Goal: Information Seeking & Learning: Find specific fact

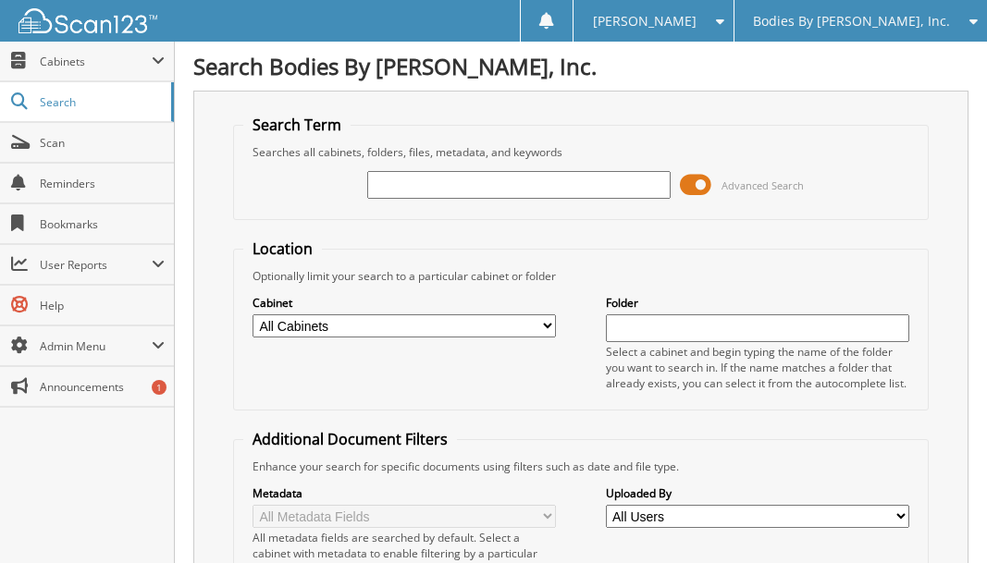
click at [466, 183] on input "text" at bounding box center [519, 185] width 304 height 28
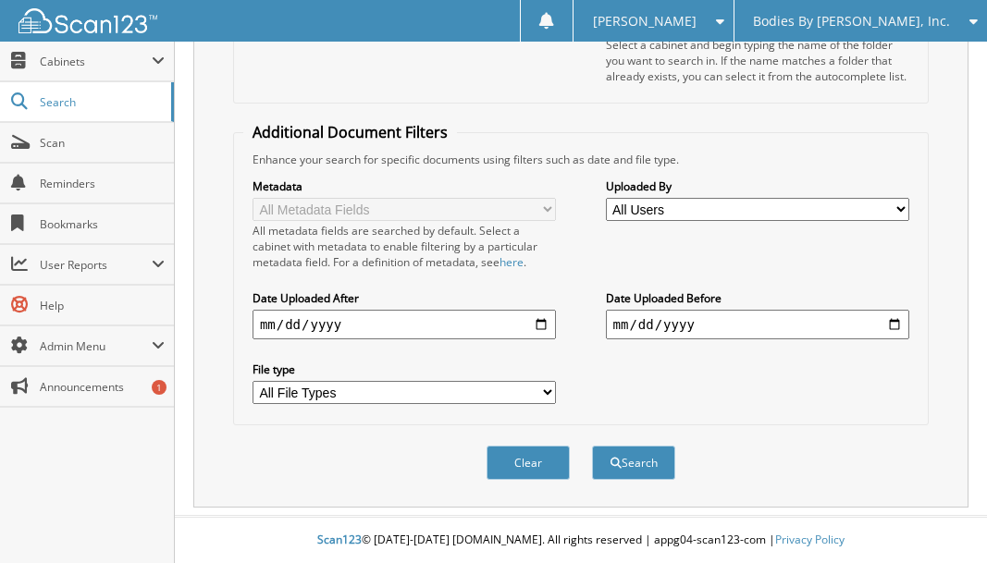
scroll to position [308, 0]
type input "City of Sparta"
click at [629, 466] on button "Search" at bounding box center [633, 463] width 83 height 34
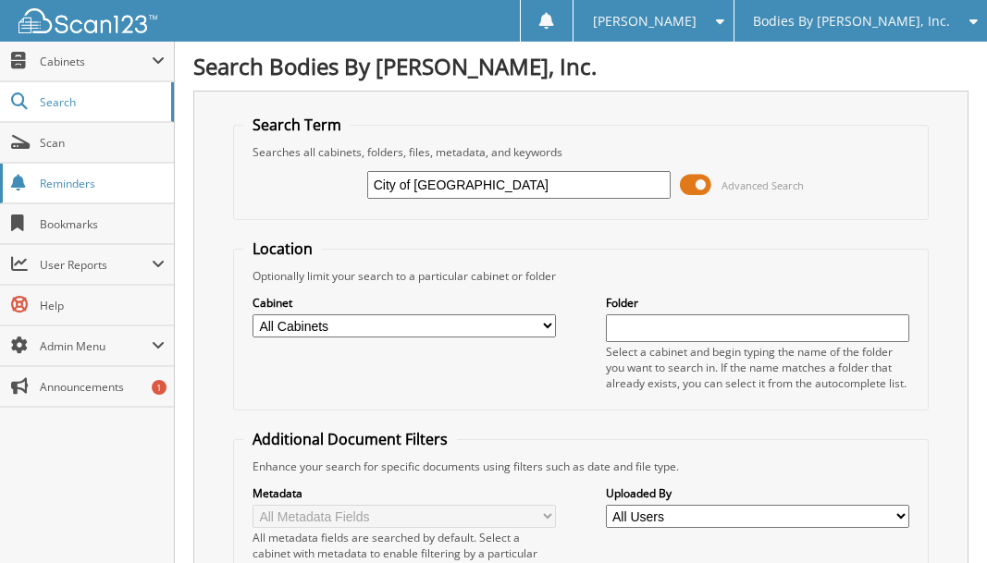
drag, startPoint x: 487, startPoint y: 186, endPoint x: 98, endPoint y: 172, distance: 389.6
type input "6199"
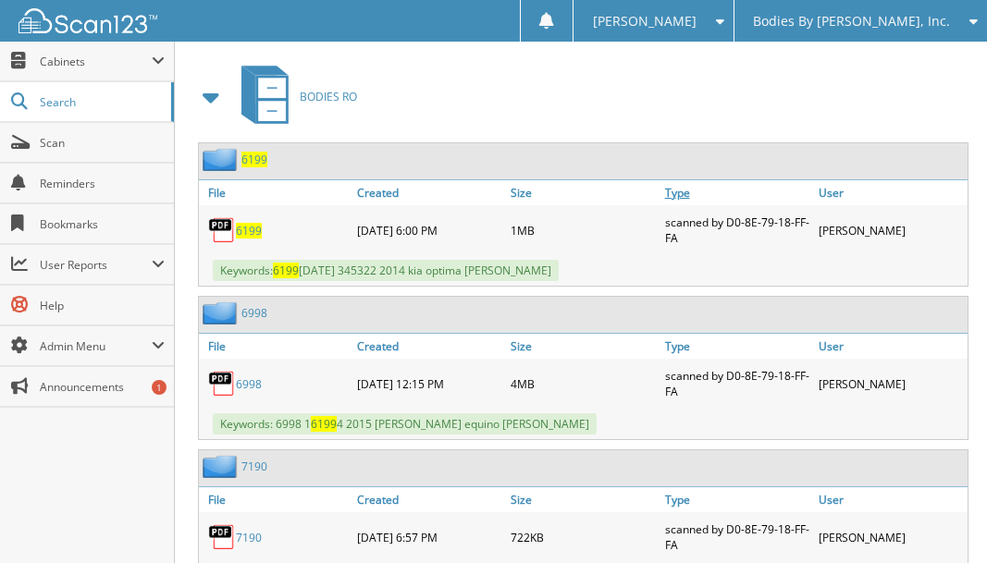
scroll to position [832, 0]
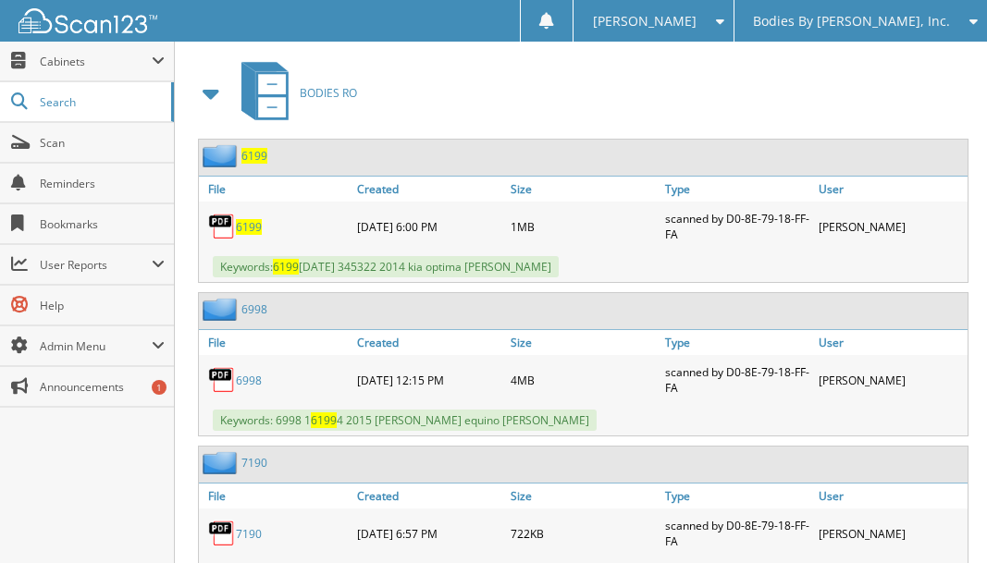
click at [208, 98] on span at bounding box center [212, 93] width 26 height 33
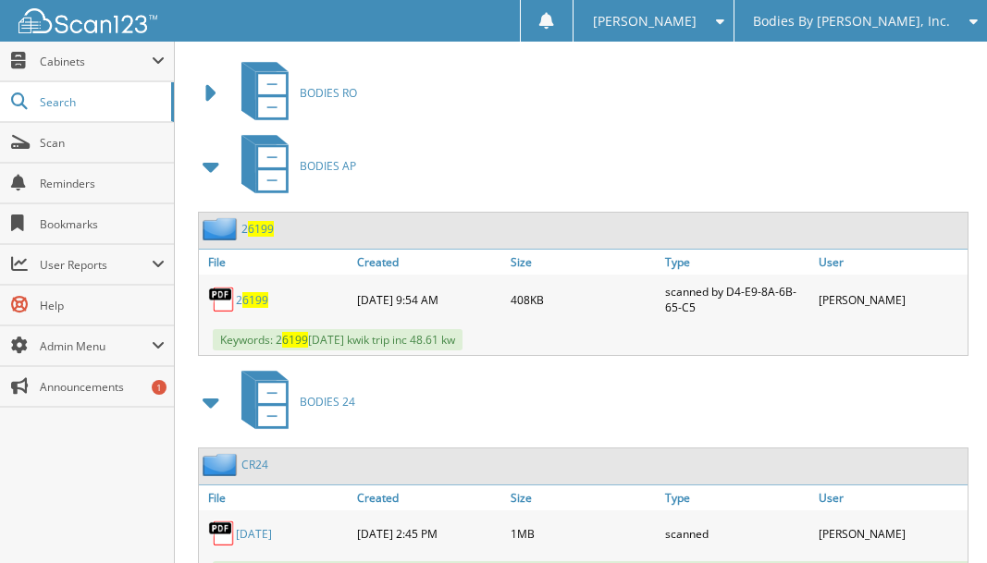
click at [208, 164] on span at bounding box center [212, 166] width 26 height 33
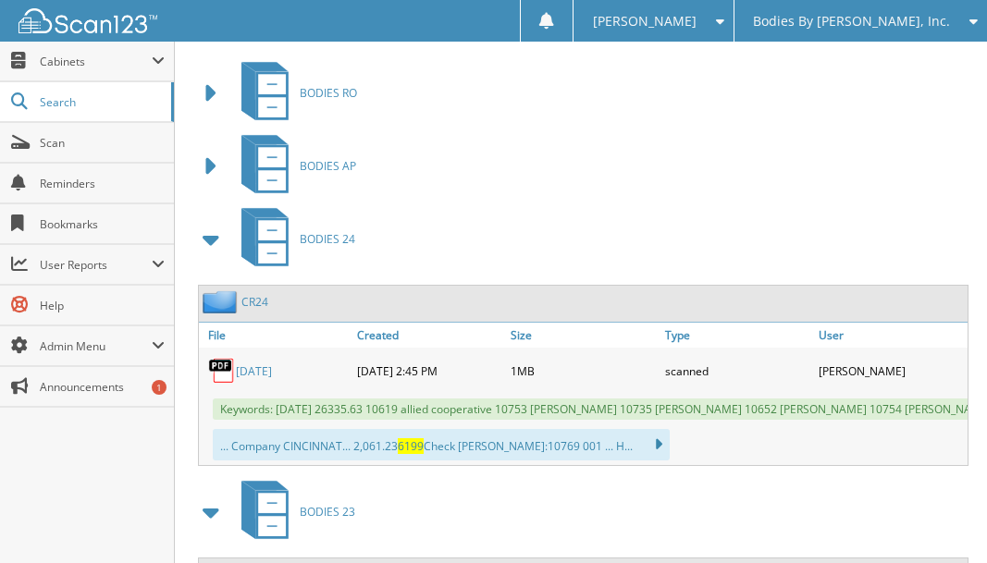
click at [208, 241] on span at bounding box center [212, 239] width 26 height 33
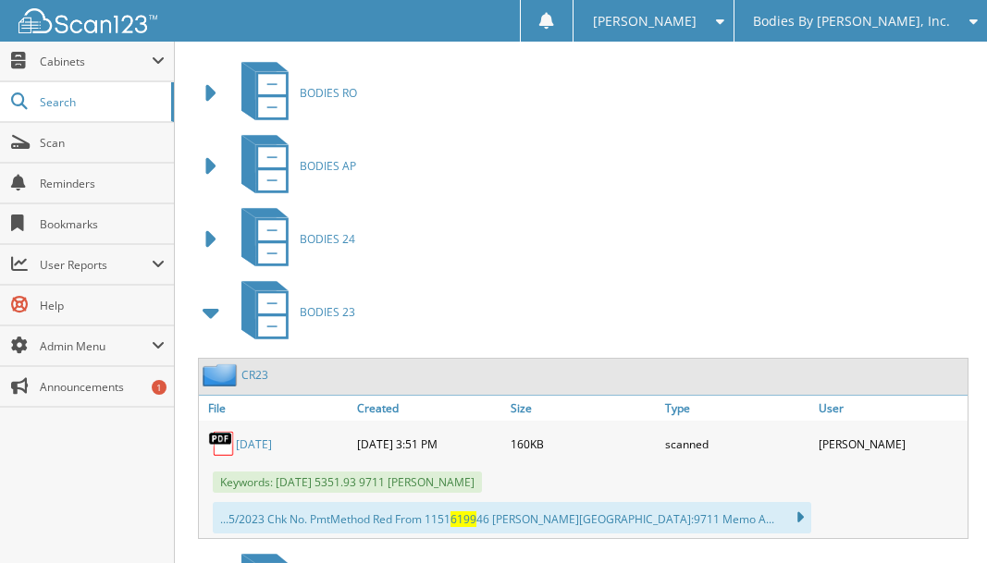
click at [205, 314] on span at bounding box center [212, 312] width 26 height 33
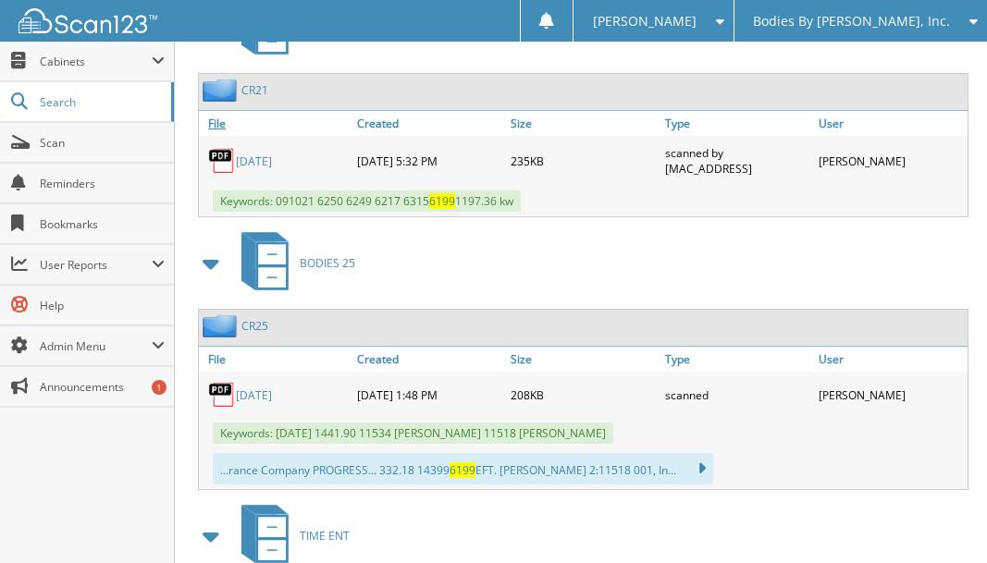
scroll to position [1110, 0]
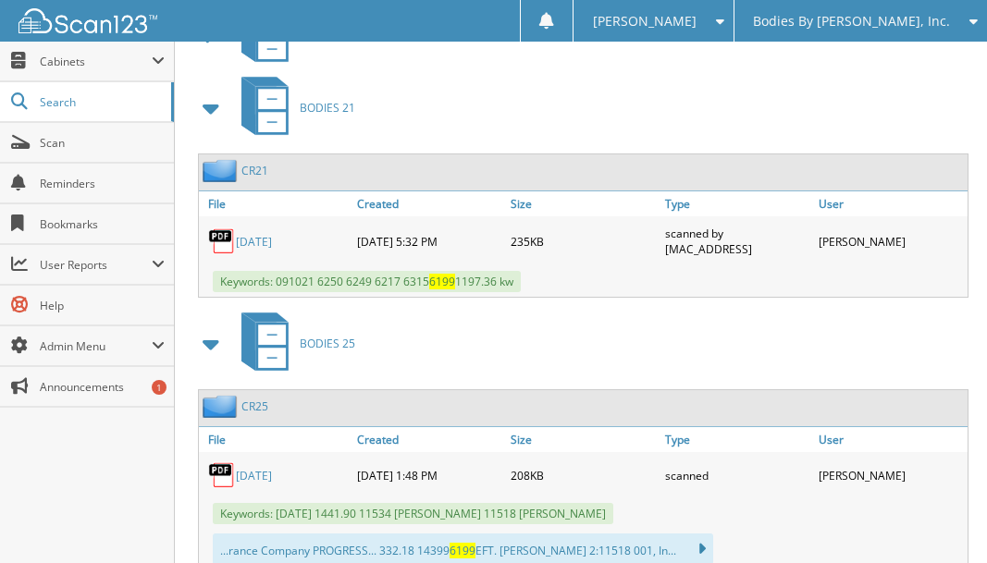
click at [206, 109] on span at bounding box center [212, 108] width 26 height 33
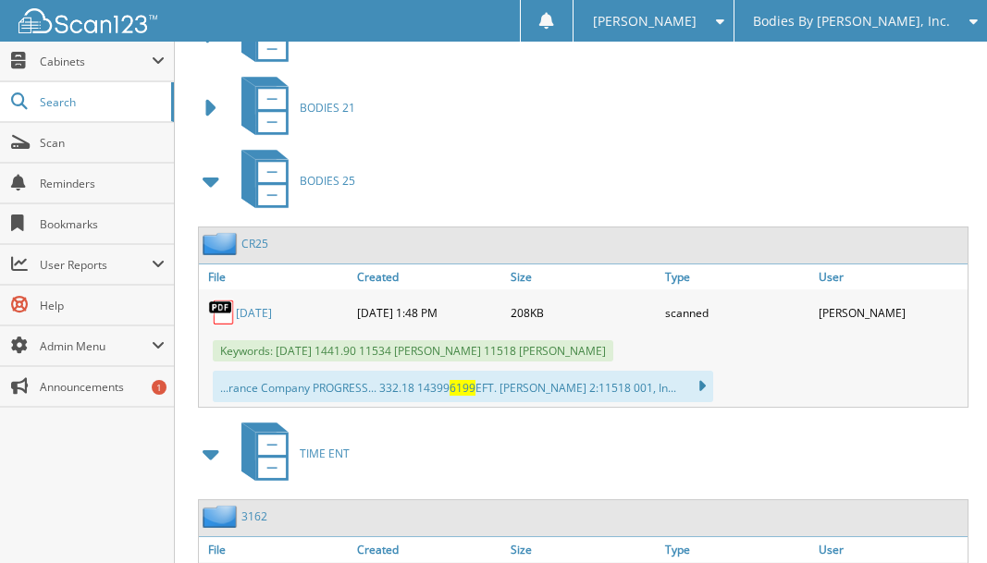
click at [207, 179] on span at bounding box center [212, 181] width 26 height 33
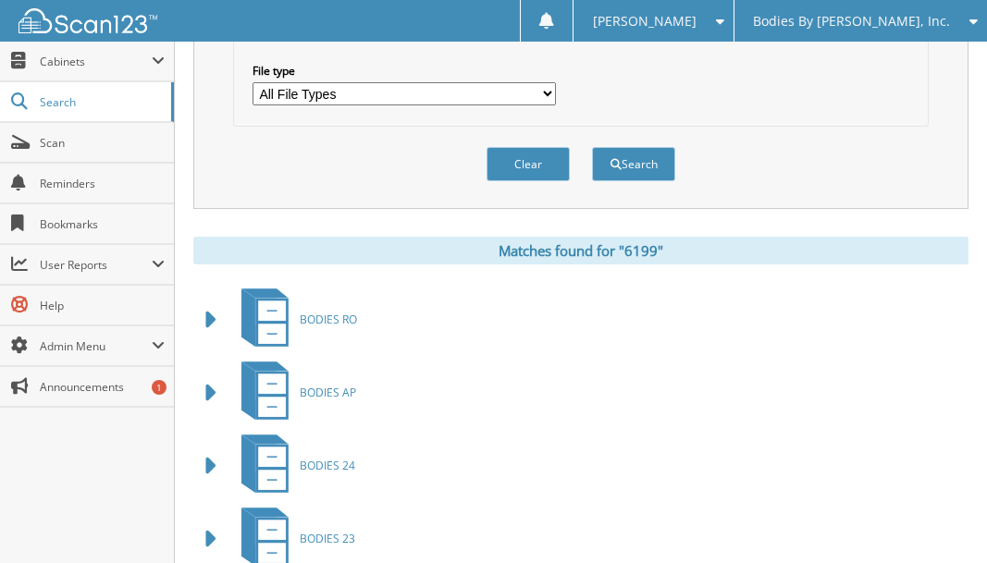
scroll to position [0, 0]
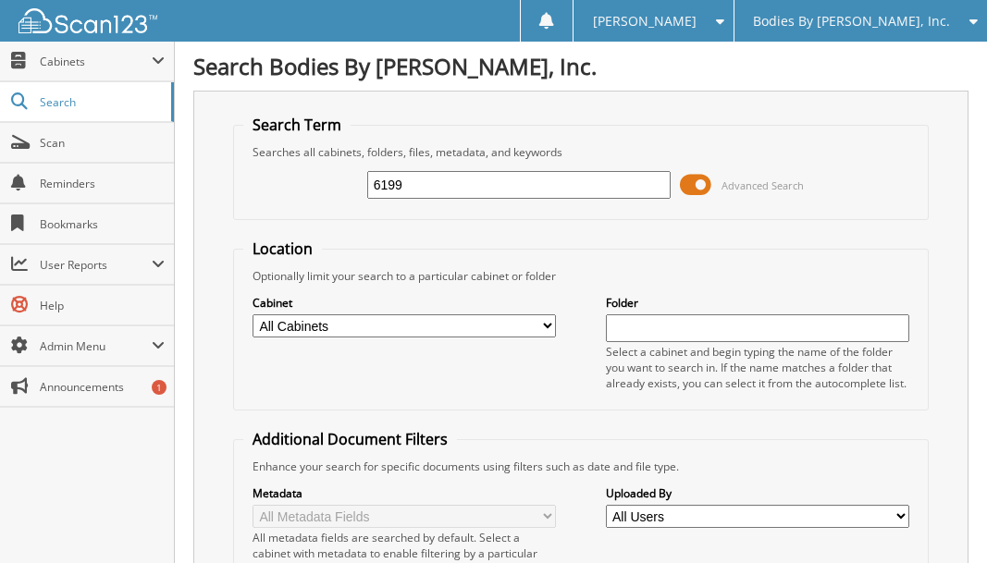
drag, startPoint x: 422, startPoint y: 188, endPoint x: 218, endPoint y: 190, distance: 203.5
click at [218, 190] on div "Search Term Searches all cabinets, folders, files, metadata, and keywords 6199 …" at bounding box center [580, 453] width 775 height 724
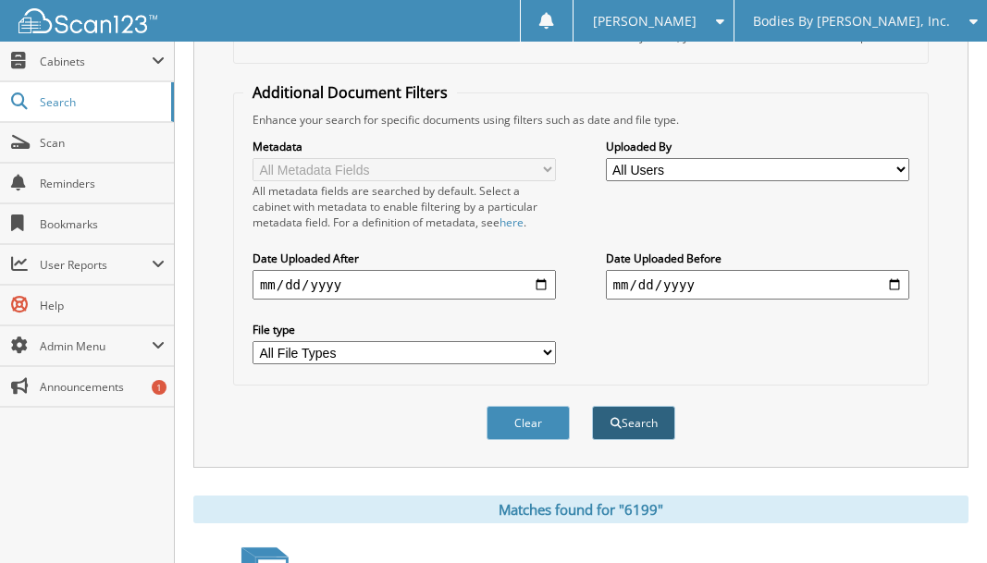
scroll to position [370, 0]
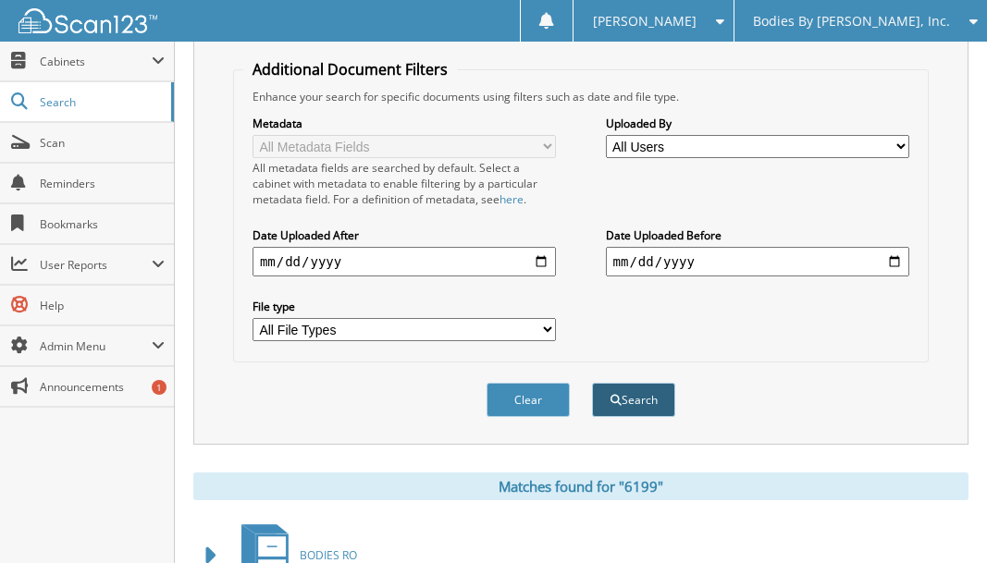
type input "6364"
click at [662, 405] on button "Search" at bounding box center [633, 400] width 83 height 34
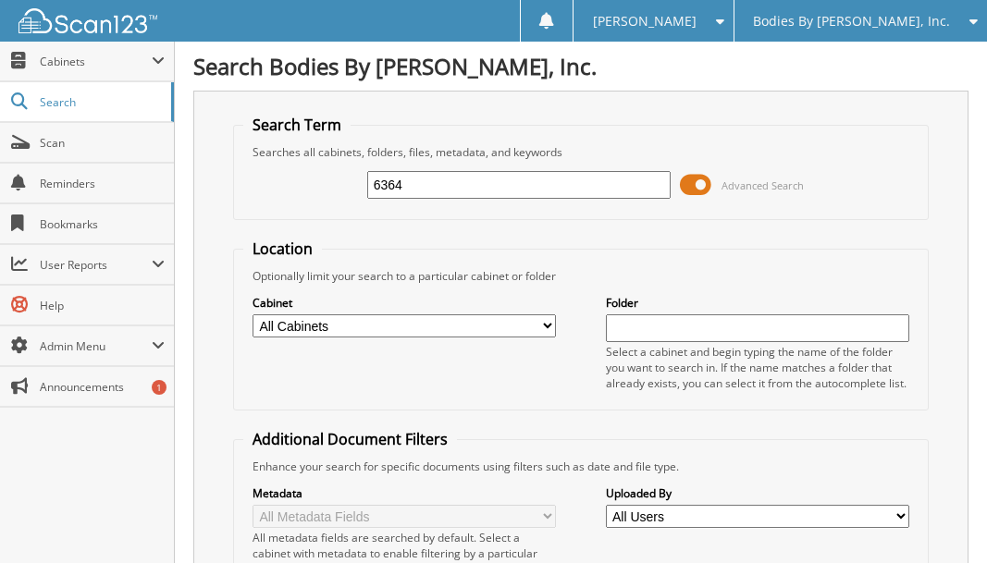
click at [418, 181] on input "6364" at bounding box center [519, 185] width 304 height 28
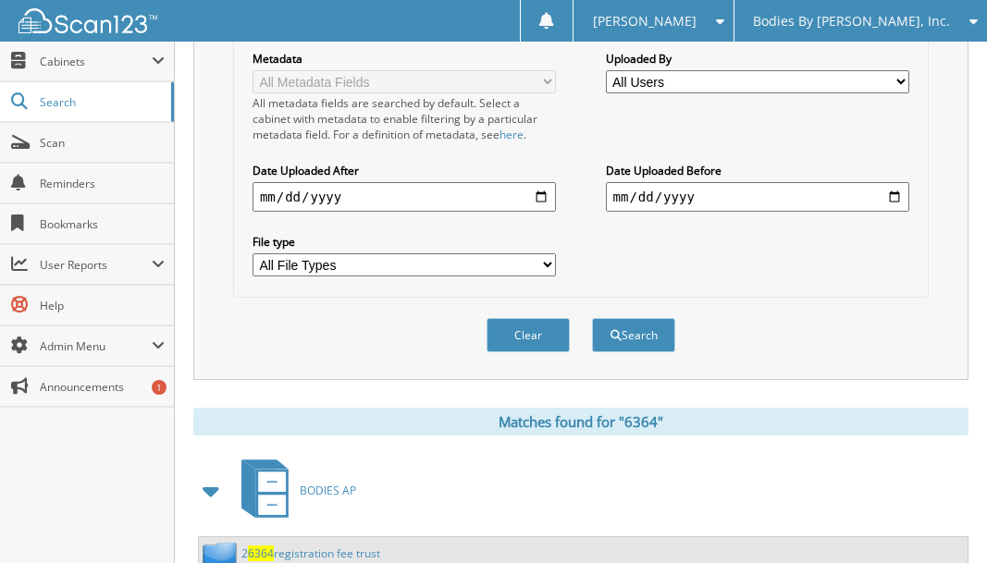
scroll to position [647, 0]
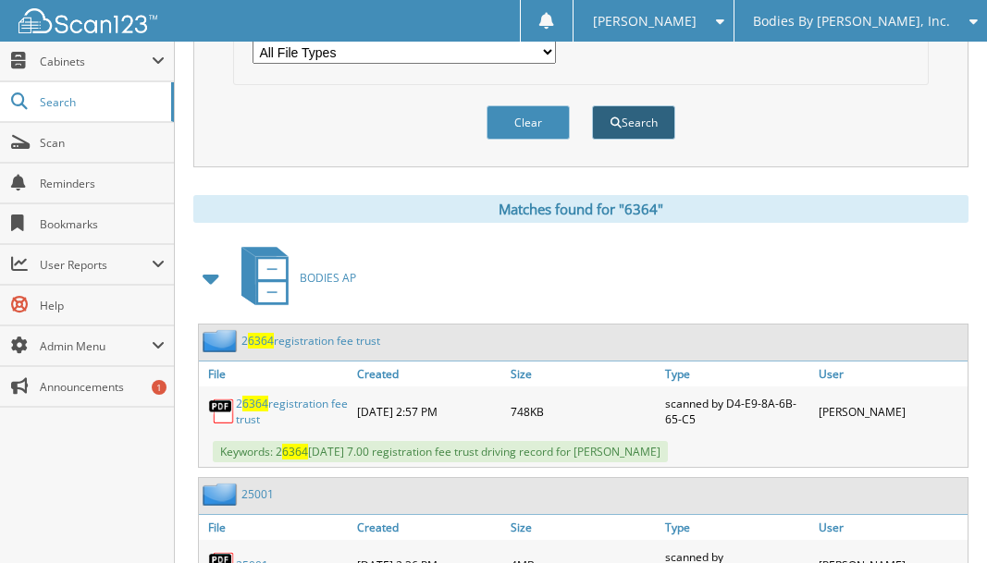
type input "6363"
click at [655, 129] on button "Search" at bounding box center [633, 122] width 83 height 34
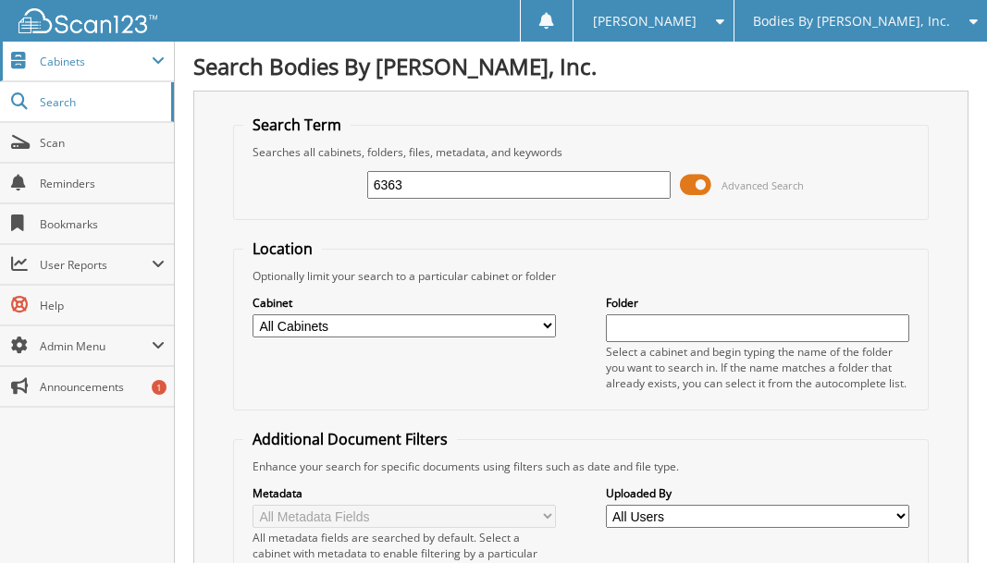
click at [89, 66] on span "Cabinets" at bounding box center [96, 62] width 112 height 16
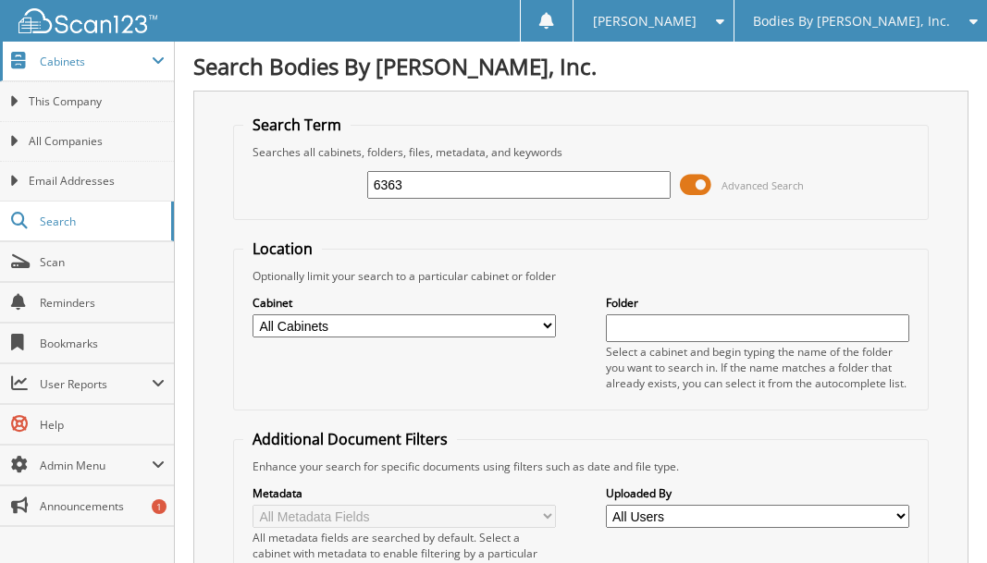
click at [72, 63] on span "Cabinets" at bounding box center [96, 62] width 112 height 16
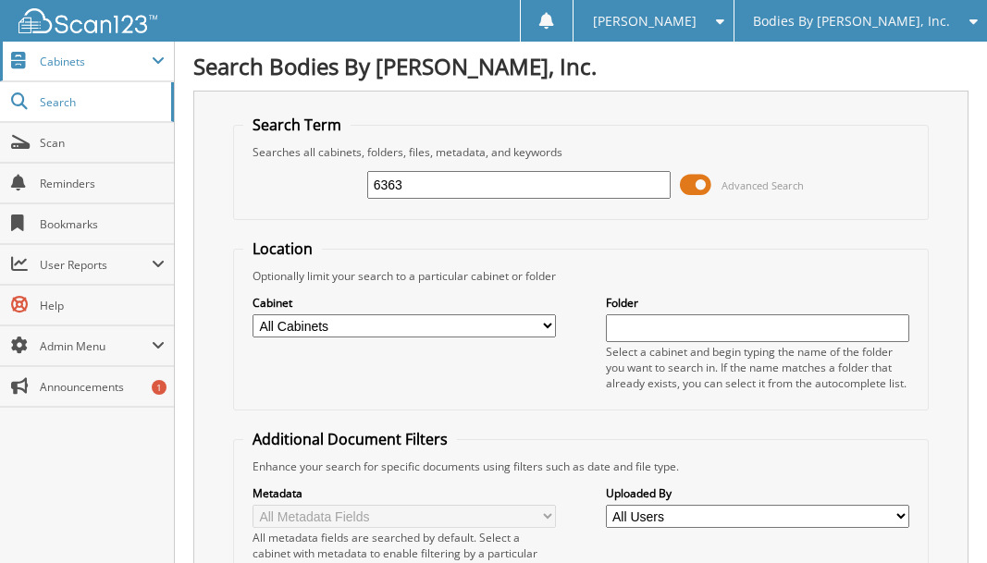
click at [72, 63] on span "Cabinets" at bounding box center [96, 62] width 112 height 16
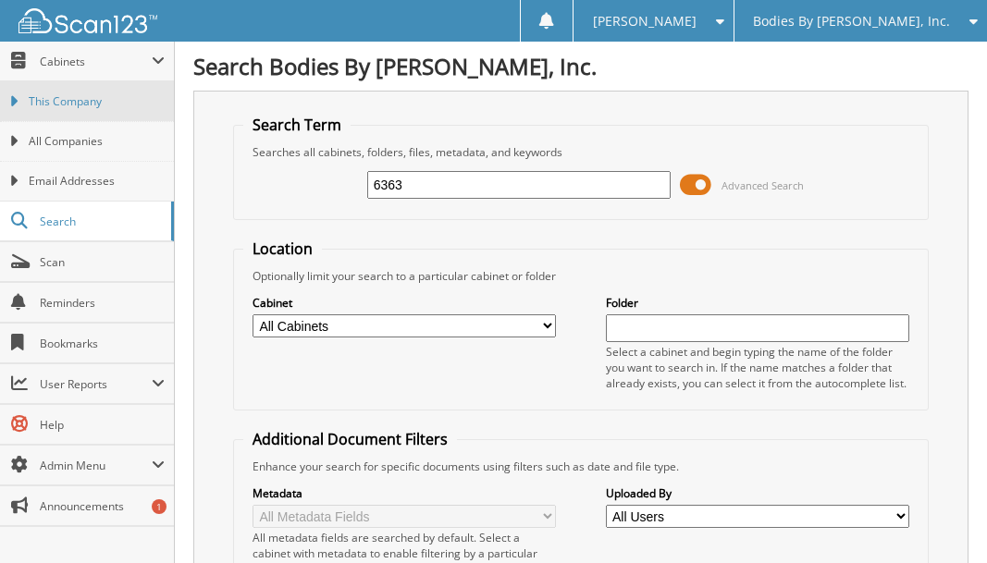
click at [74, 103] on span "This Company" at bounding box center [97, 101] width 136 height 17
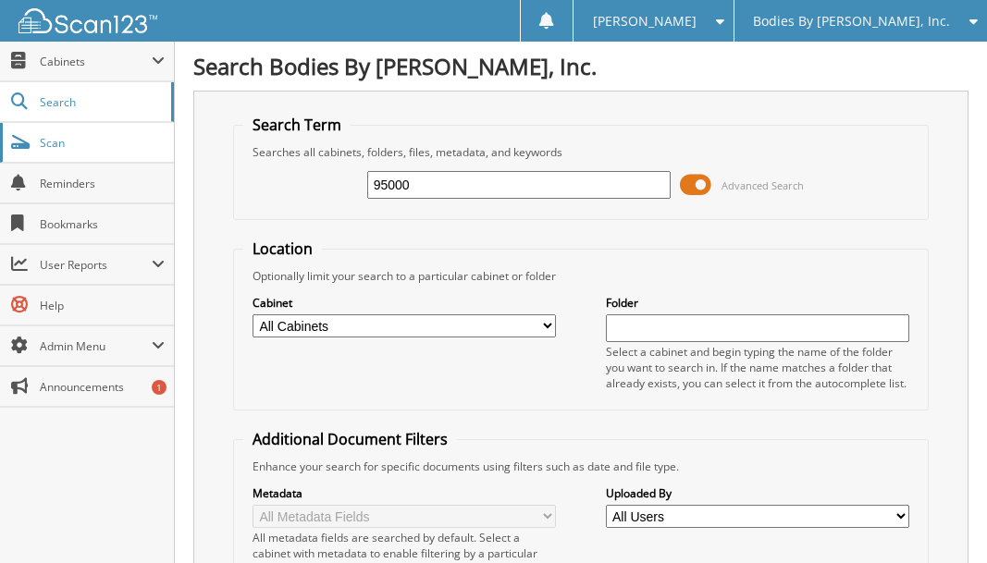
drag, startPoint x: 418, startPoint y: 180, endPoint x: 139, endPoint y: 162, distance: 279.9
click at [137, 161] on body "Cassey M. Settings Logout Bodies By Brenengen, Inc. Brenengen Chevrolet Breneng…" at bounding box center [493, 435] width 987 height 870
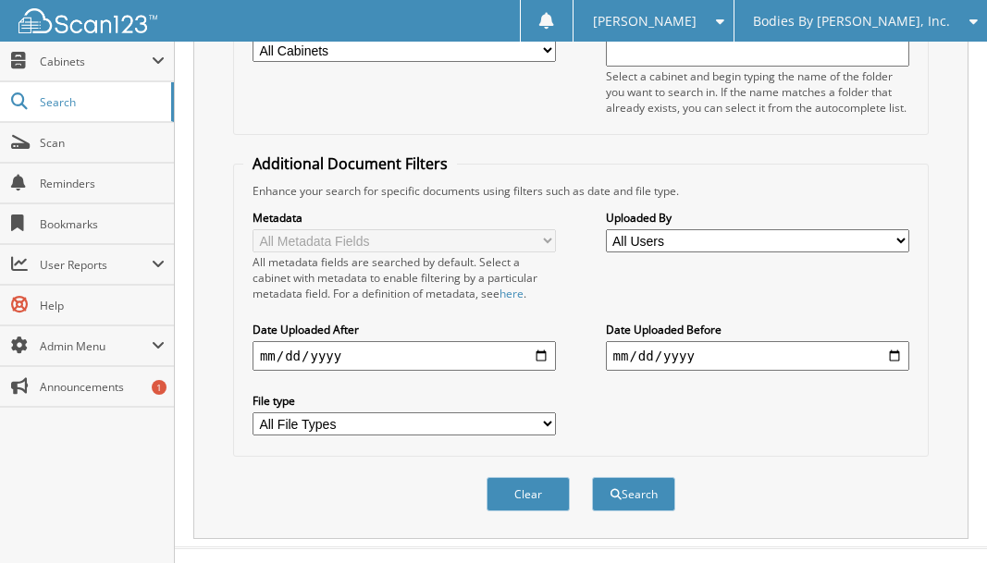
scroll to position [277, 0]
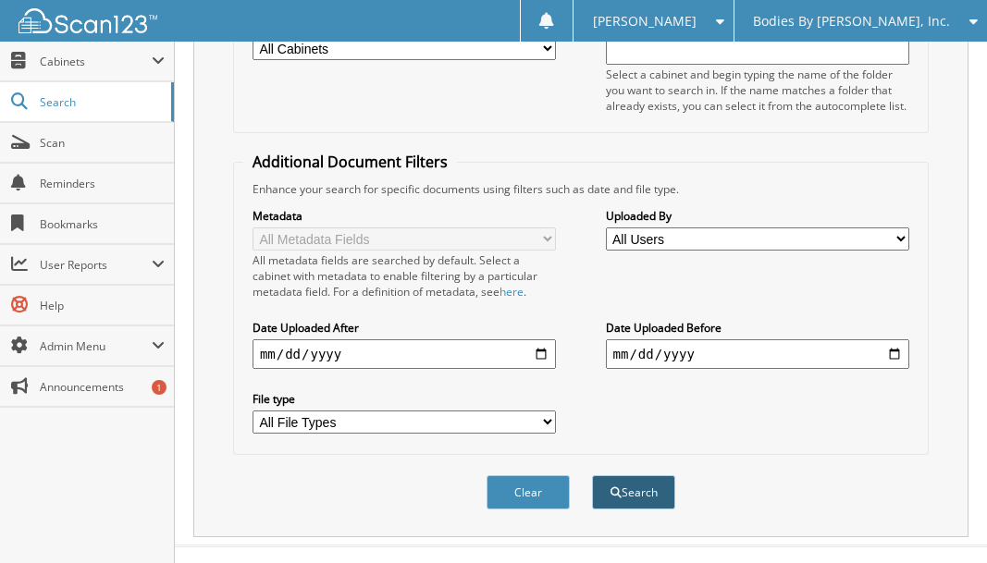
type input "92729.44"
click at [606, 489] on button "Search" at bounding box center [633, 492] width 83 height 34
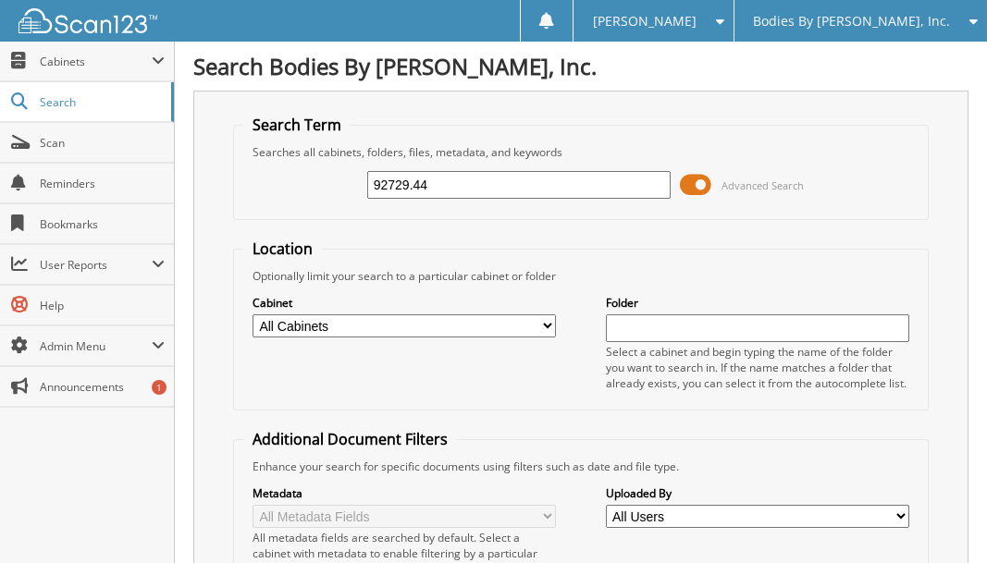
drag, startPoint x: 438, startPoint y: 184, endPoint x: 215, endPoint y: 192, distance: 223.0
click at [219, 194] on div "Search Term Searches all cabinets, folders, files, metadata, and keywords 92729…" at bounding box center [580, 453] width 775 height 724
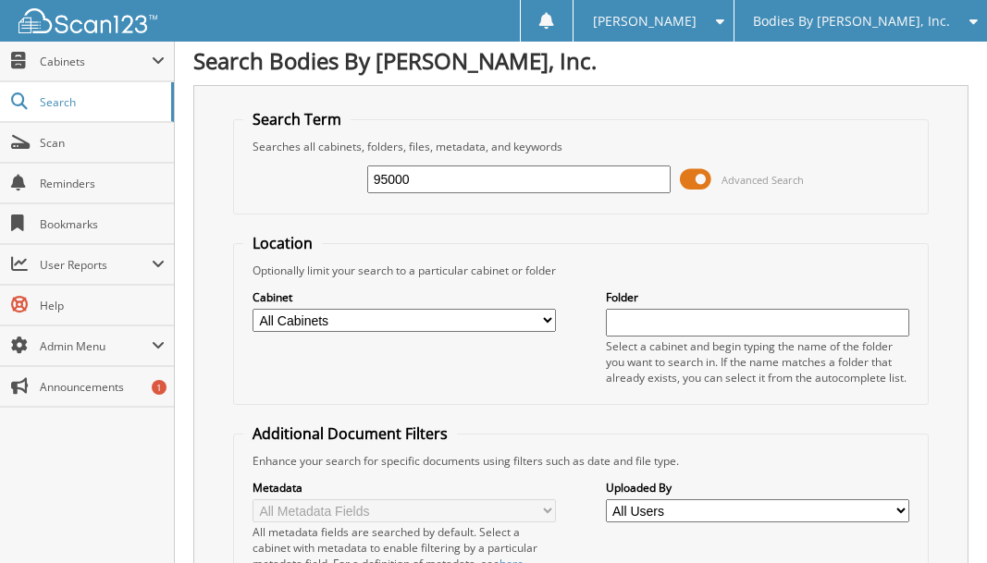
scroll to position [373, 0]
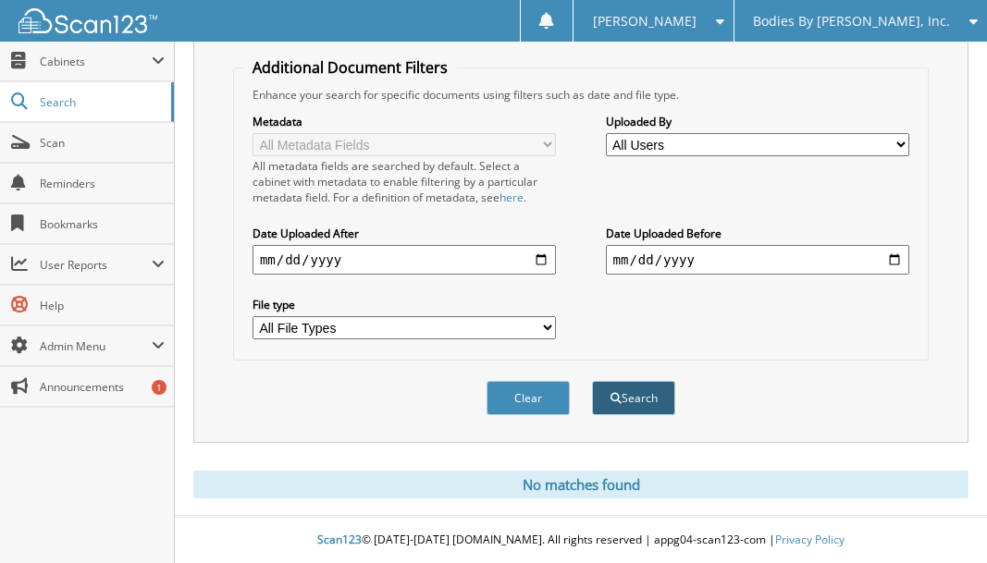
type input "95000"
click at [634, 395] on button "Search" at bounding box center [633, 398] width 83 height 34
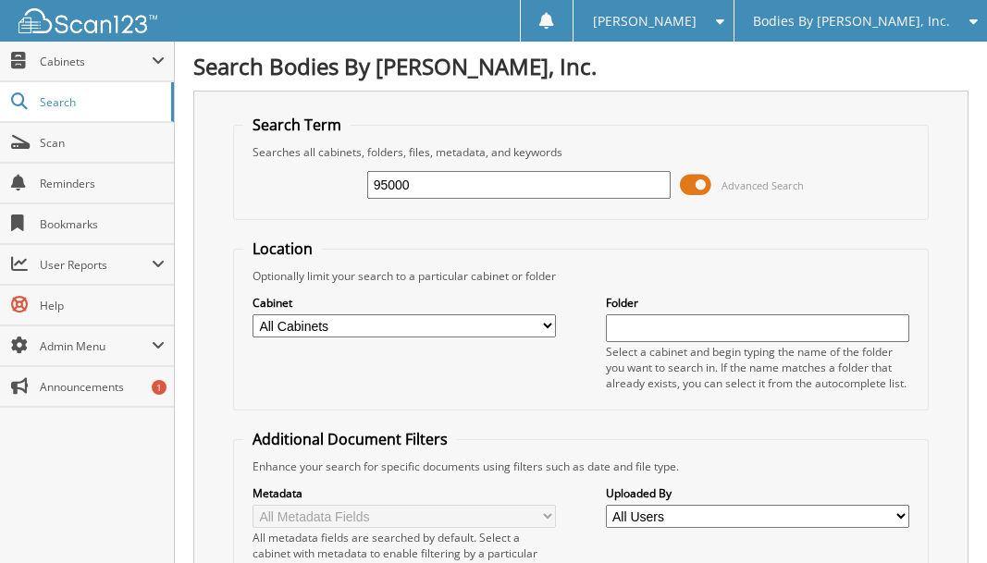
scroll to position [740, 0]
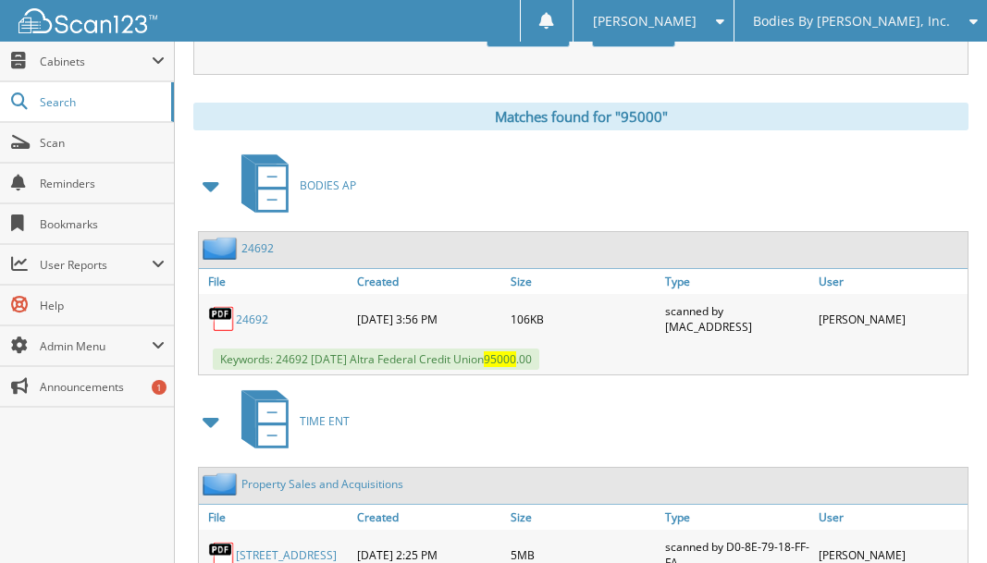
click at [248, 320] on link "24692" at bounding box center [252, 320] width 32 height 16
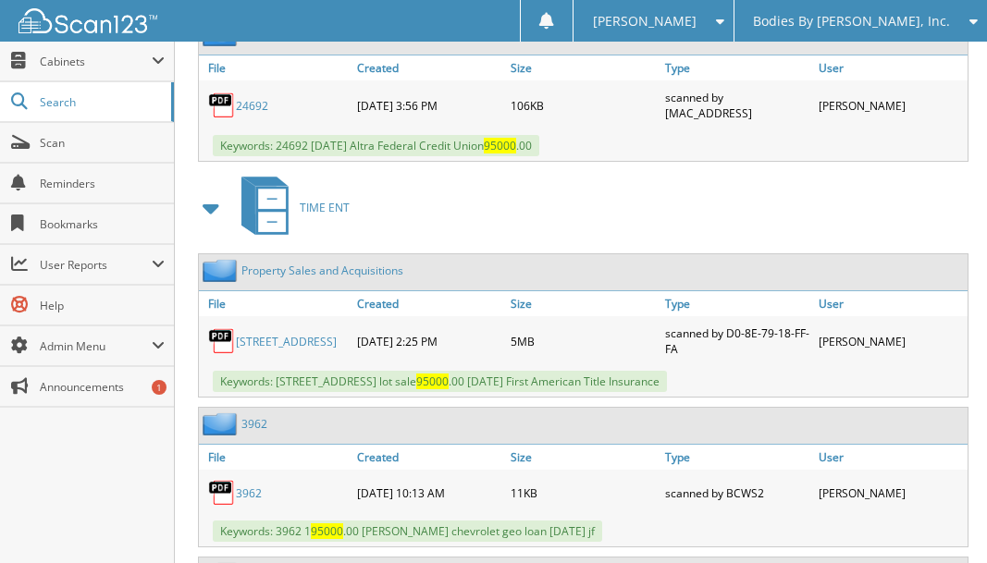
scroll to position [1017, 0]
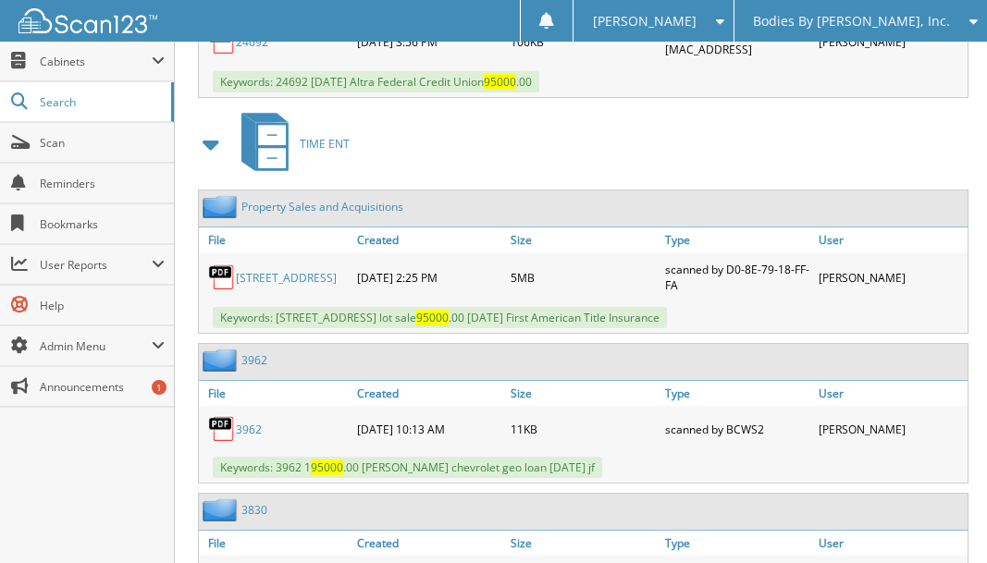
click at [281, 270] on link "1459 Heritage Blvd West Salem" at bounding box center [286, 278] width 101 height 16
click at [267, 271] on link "1459 Heritage Blvd West Salem" at bounding box center [286, 278] width 101 height 16
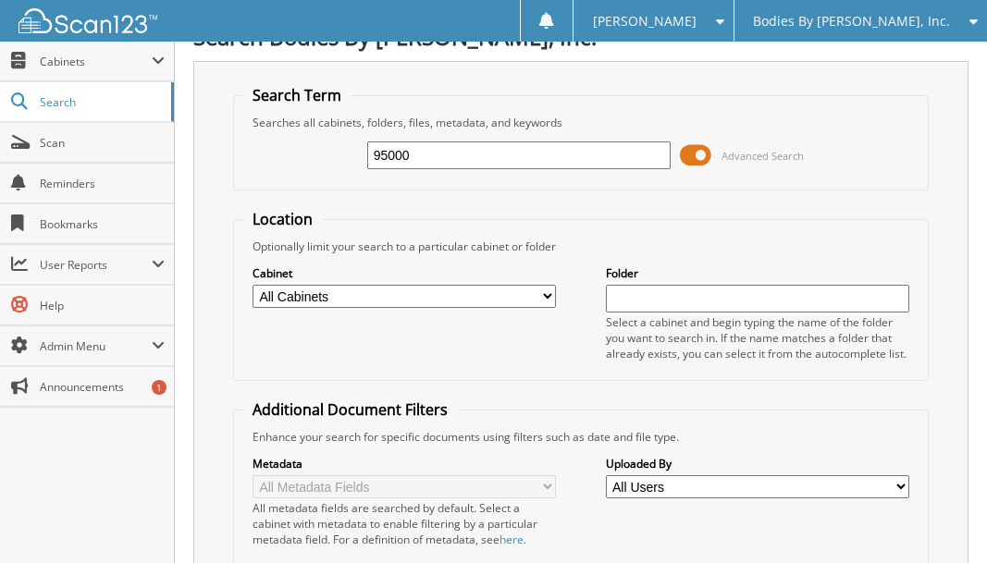
scroll to position [0, 0]
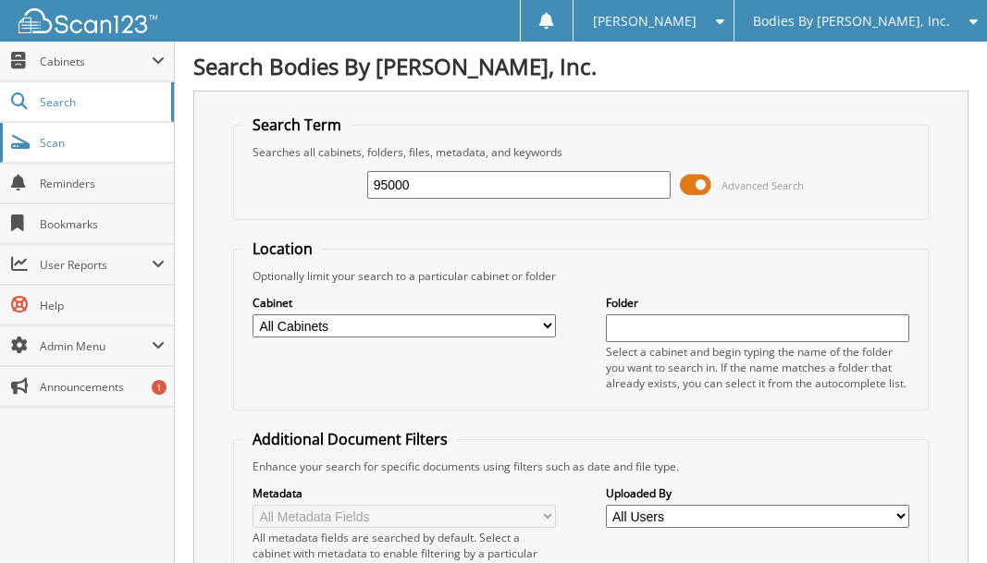
drag, startPoint x: 259, startPoint y: 175, endPoint x: 166, endPoint y: 157, distance: 94.1
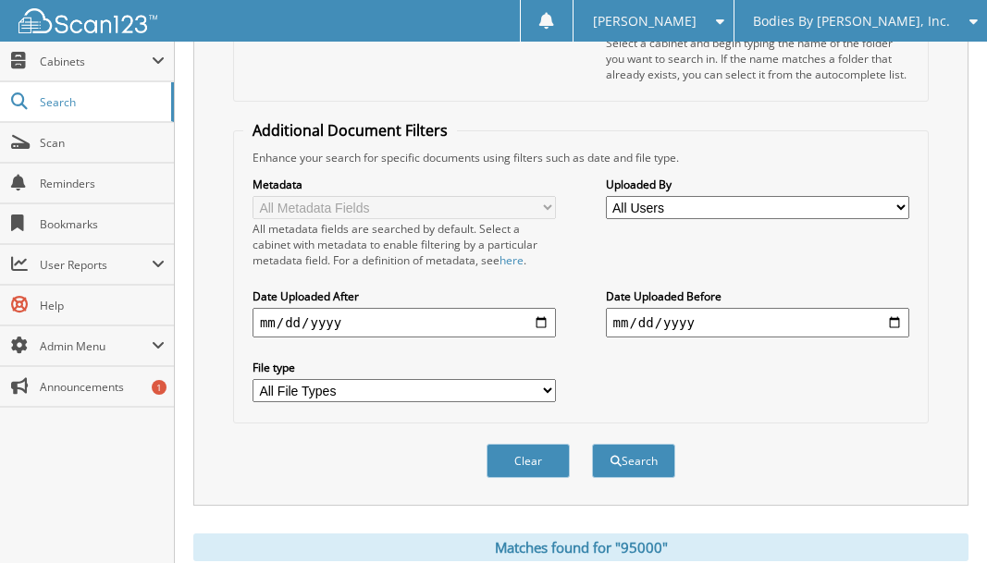
scroll to position [370, 0]
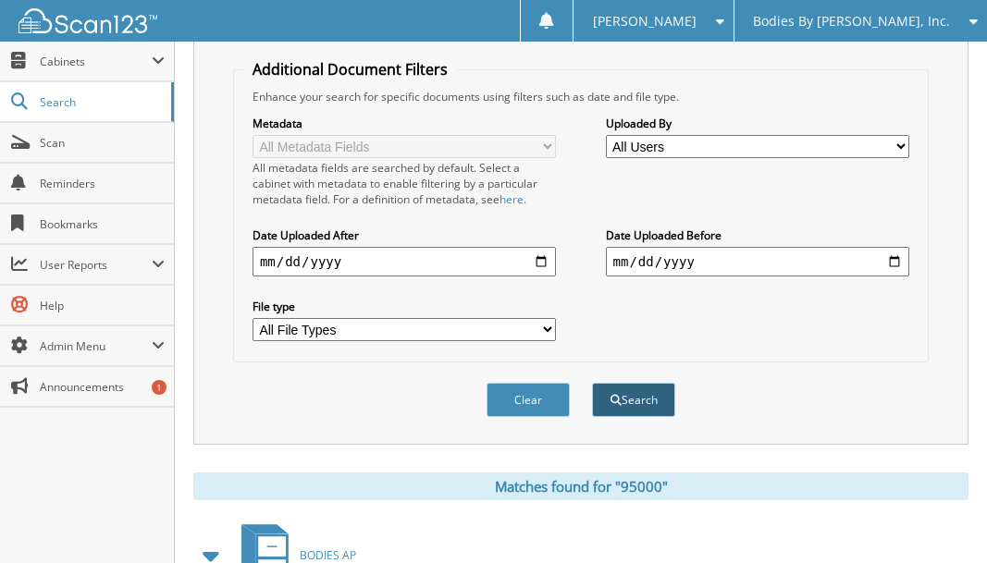
type input "87310"
click at [651, 398] on button "Search" at bounding box center [633, 400] width 83 height 34
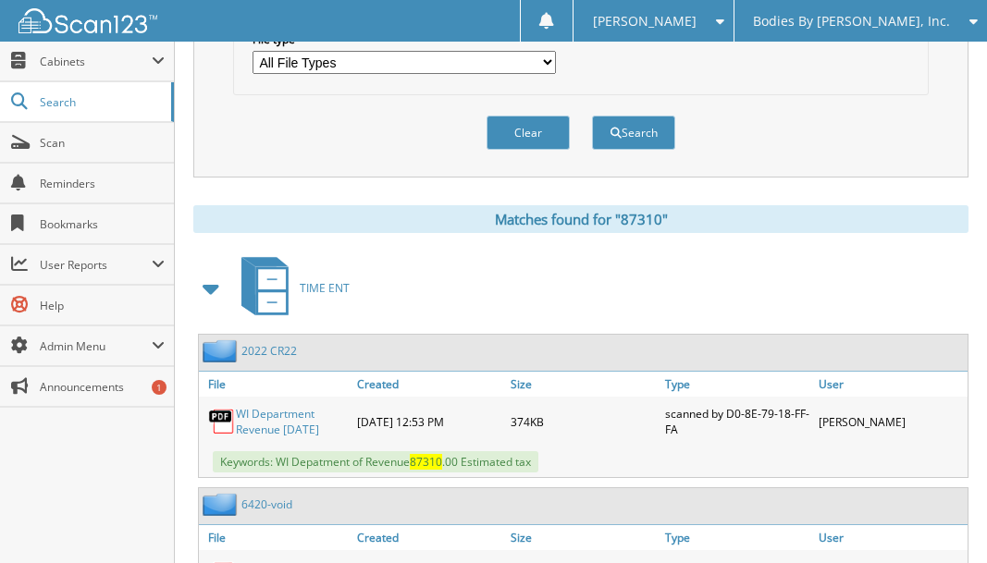
scroll to position [776, 0]
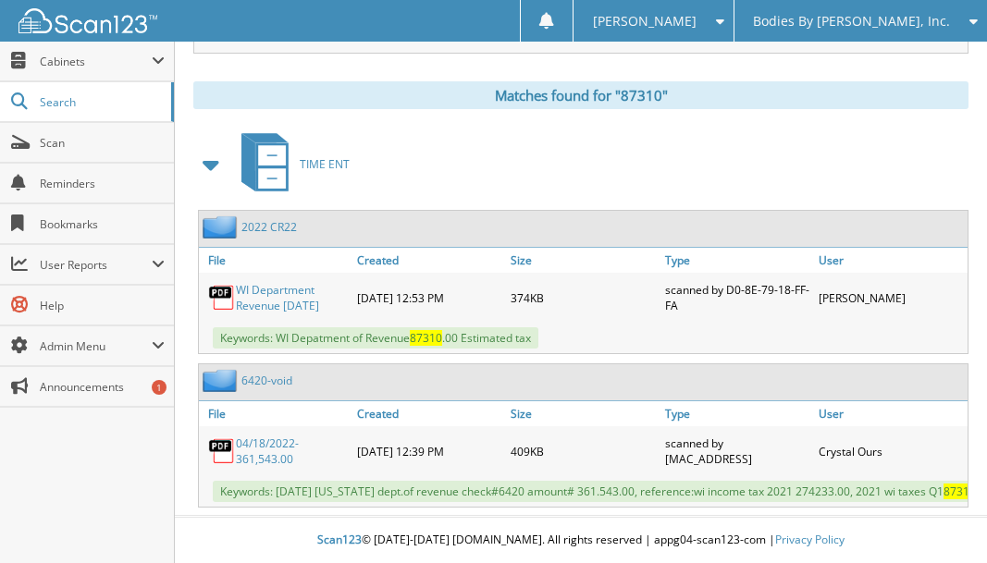
click at [259, 440] on link "04/18/2022-361,543.00" at bounding box center [292, 451] width 112 height 31
click at [283, 285] on link "WI Department Revenue [DATE]" at bounding box center [292, 297] width 112 height 31
